Goal: Information Seeking & Learning: Learn about a topic

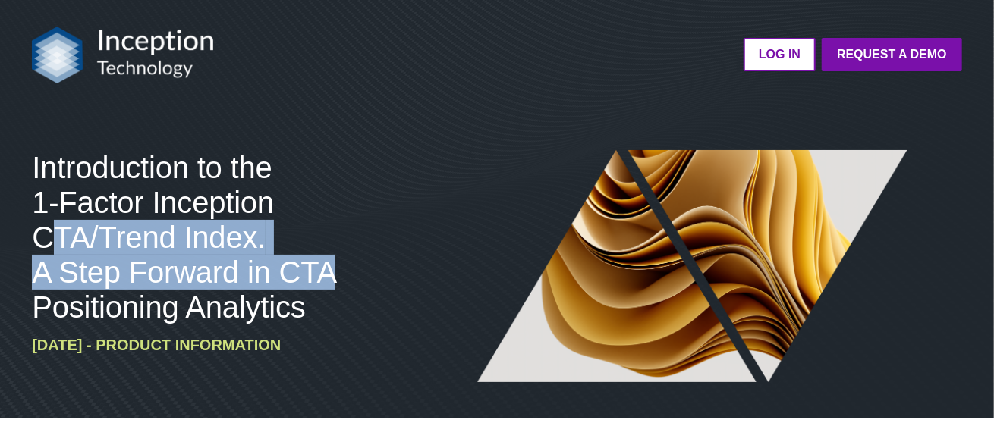
drag, startPoint x: 331, startPoint y: 274, endPoint x: 55, endPoint y: 252, distance: 277.7
click at [55, 252] on span "Introduction to the 1-Factor Inception CTA/Trend Index. A Step Forward in CTA P…" at bounding box center [183, 237] width 303 height 173
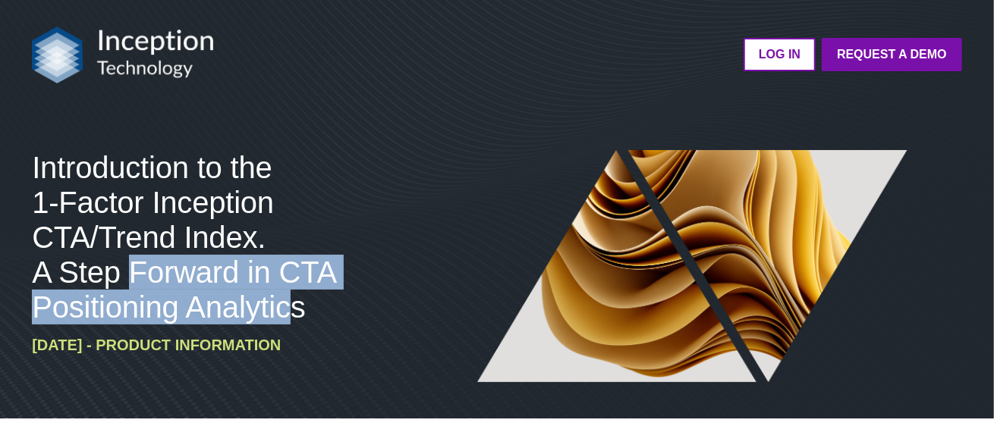
drag, startPoint x: 296, startPoint y: 309, endPoint x: 149, endPoint y: 274, distance: 150.5
click at [130, 288] on span "Introduction to the 1-Factor Inception CTA/Trend Index. A Step Forward in CTA P…" at bounding box center [183, 237] width 303 height 173
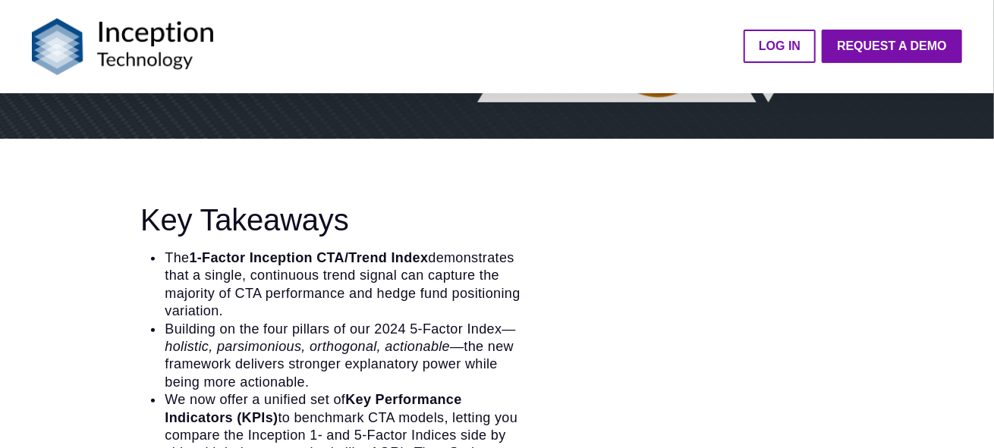
scroll to position [378, 0]
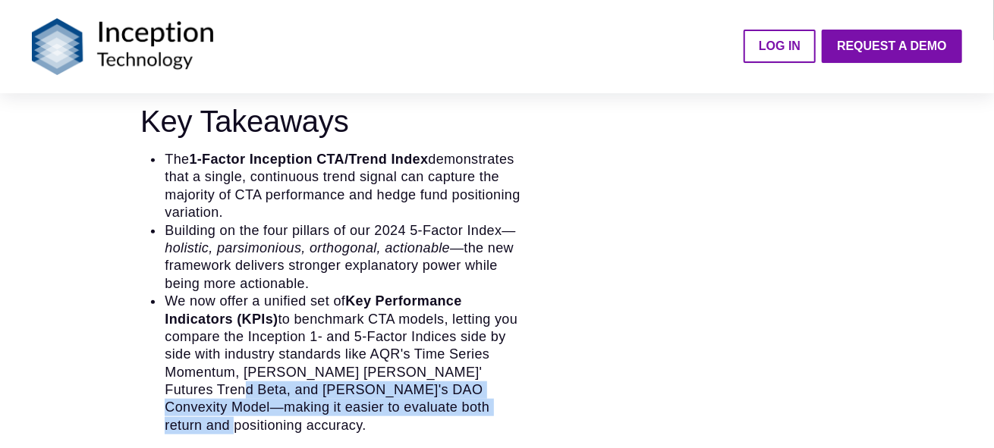
drag, startPoint x: 450, startPoint y: 409, endPoint x: 173, endPoint y: 384, distance: 278.0
click at [173, 384] on li "We now offer a unified set of Key Performance Indicators (KPIs) to benchmark CT…" at bounding box center [346, 364] width 364 height 142
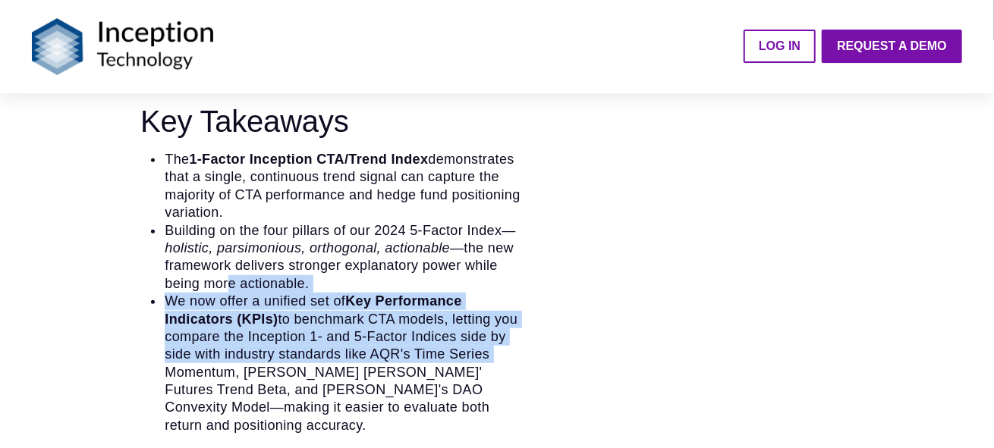
drag, startPoint x: 229, startPoint y: 281, endPoint x: 535, endPoint y: 357, distance: 314.9
click at [535, 357] on div "Key Takeaways The 1-Factor Inception CTA/Trend Index demonstrates that a single…" at bounding box center [379, 269] width 694 height 331
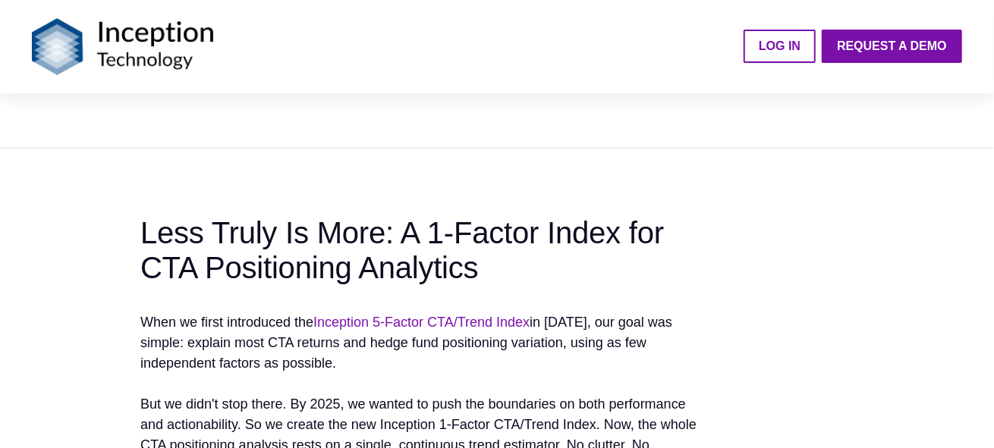
scroll to position [758, 0]
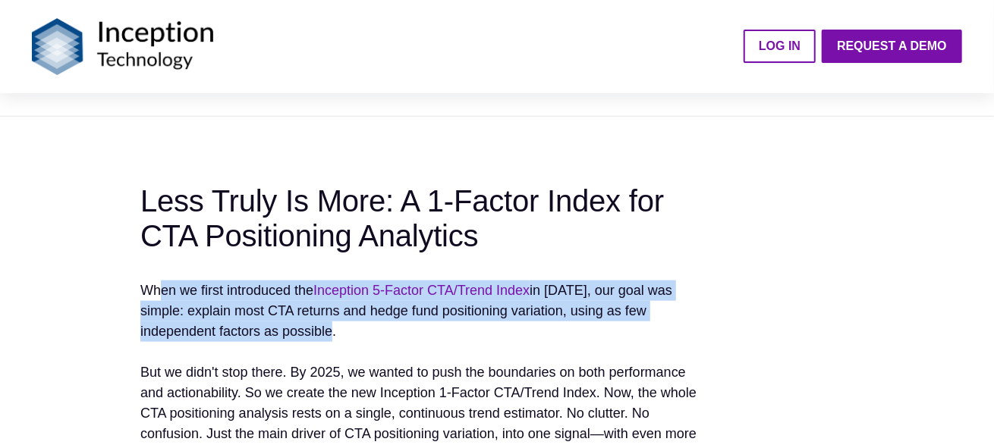
drag, startPoint x: 157, startPoint y: 272, endPoint x: 578, endPoint y: 335, distance: 425.7
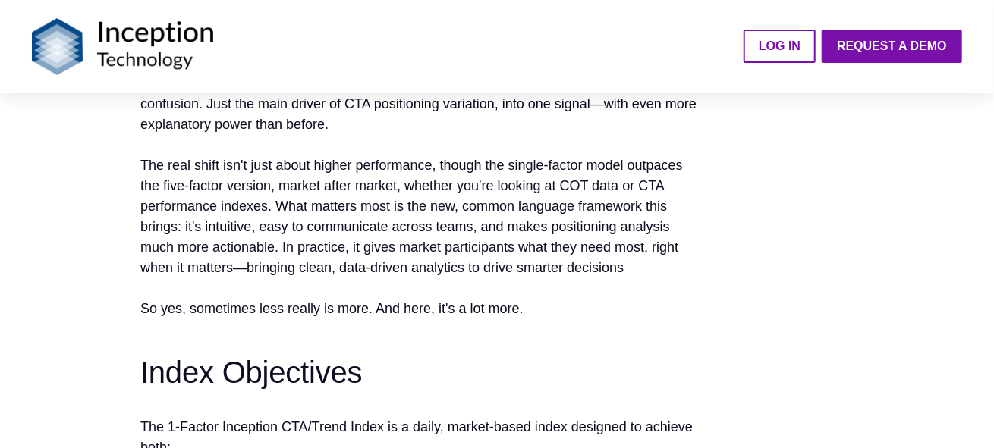
scroll to position [1289, 0]
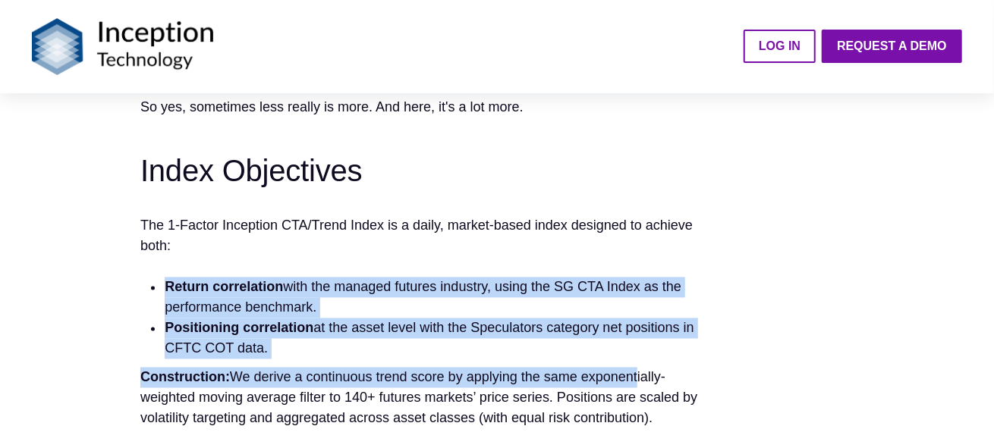
drag, startPoint x: 635, startPoint y: 367, endPoint x: 0, endPoint y: 269, distance: 642.5
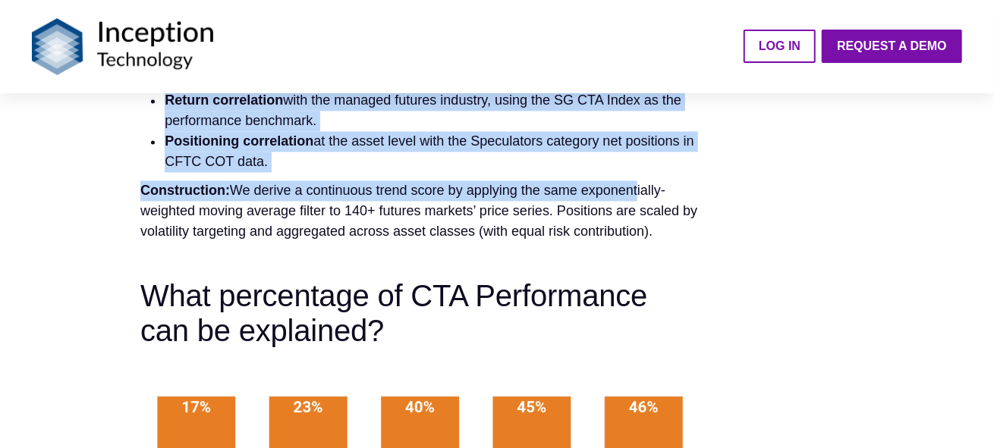
scroll to position [1593, 0]
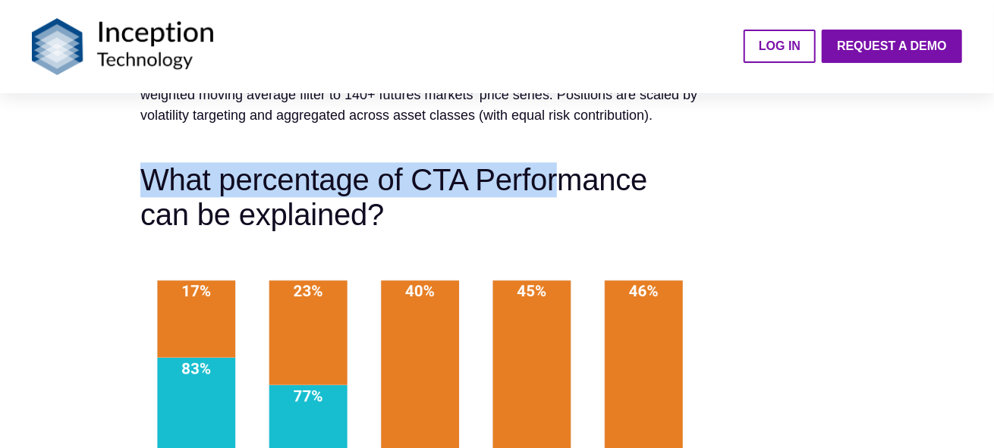
drag, startPoint x: 552, startPoint y: 177, endPoint x: 41, endPoint y: 177, distance: 511.2
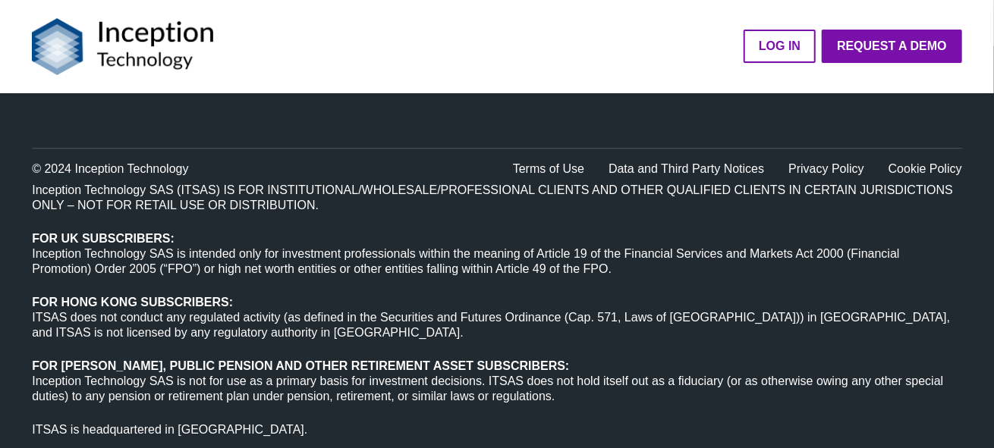
scroll to position [5317, 0]
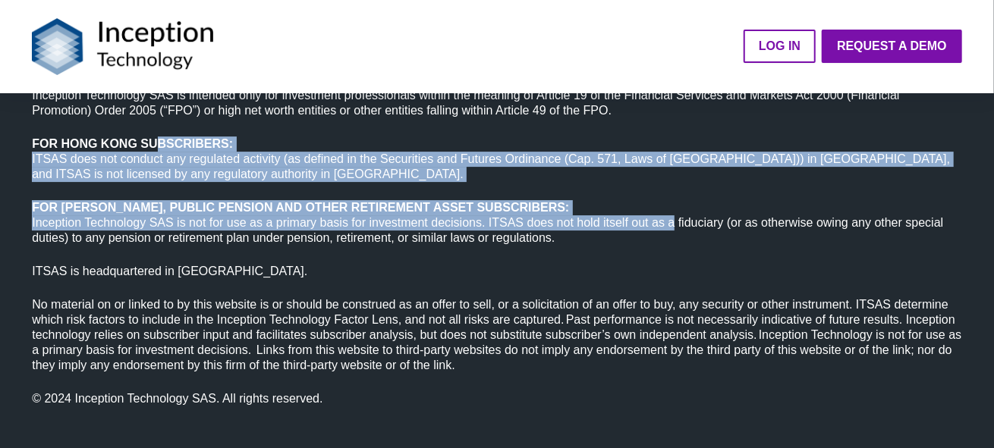
drag, startPoint x: 674, startPoint y: 208, endPoint x: 155, endPoint y: 115, distance: 527.0
click at [155, 115] on p "Inception Technology SAS (ITSAS) IS FOR INSTITUTIONAL/WHOLESALE/PROFESSIONAL CL…" at bounding box center [497, 134] width 930 height 221
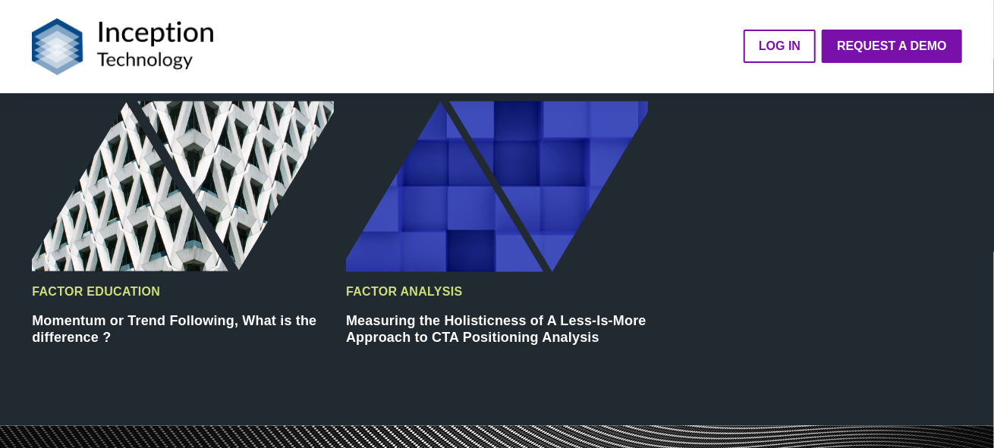
scroll to position [4254, 0]
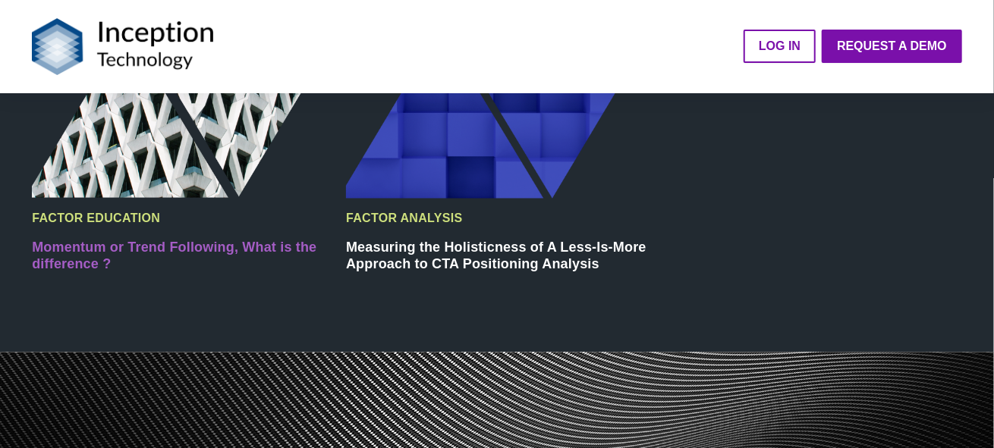
click at [178, 240] on link "Momentum or Trend Following, What is the difference ?" at bounding box center [174, 256] width 284 height 33
